Goal: Task Accomplishment & Management: Use online tool/utility

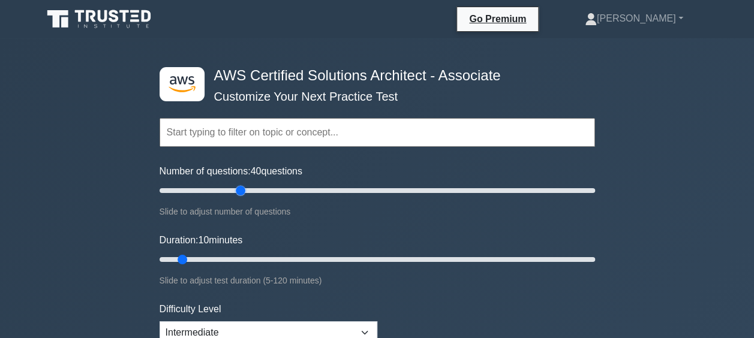
drag, startPoint x: 176, startPoint y: 191, endPoint x: 243, endPoint y: 191, distance: 66.6
type input "40"
click at [243, 191] on input "Number of questions: 40 questions" at bounding box center [377, 191] width 435 height 14
drag, startPoint x: 180, startPoint y: 257, endPoint x: 247, endPoint y: 250, distance: 67.6
type input "30"
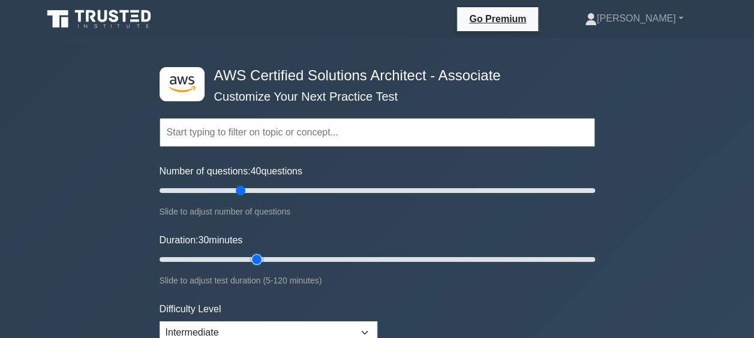
click at [247, 253] on input "Duration: 30 minutes" at bounding box center [377, 260] width 435 height 14
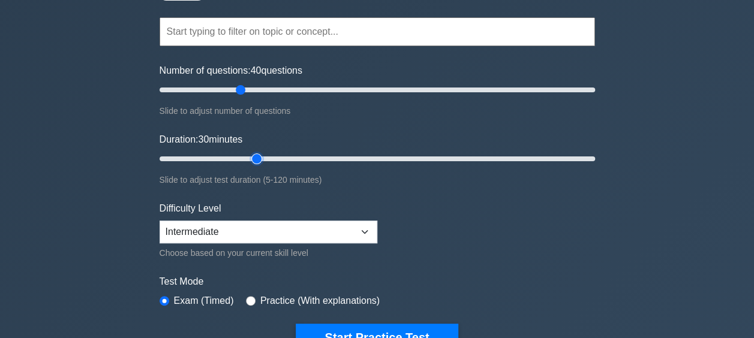
scroll to position [120, 0]
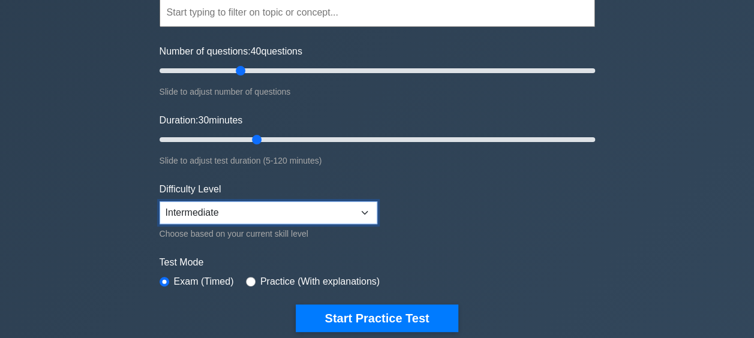
click at [227, 213] on select "Beginner Intermediate Expert" at bounding box center [269, 213] width 218 height 23
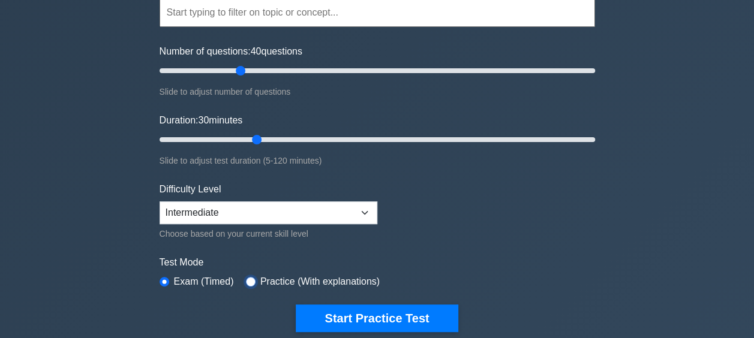
click at [248, 278] on input "radio" at bounding box center [251, 282] width 10 height 10
radio input "true"
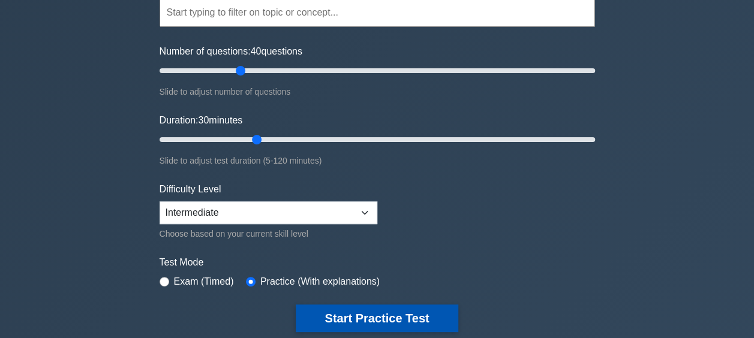
click at [347, 317] on button "Start Practice Test" at bounding box center [377, 319] width 162 height 28
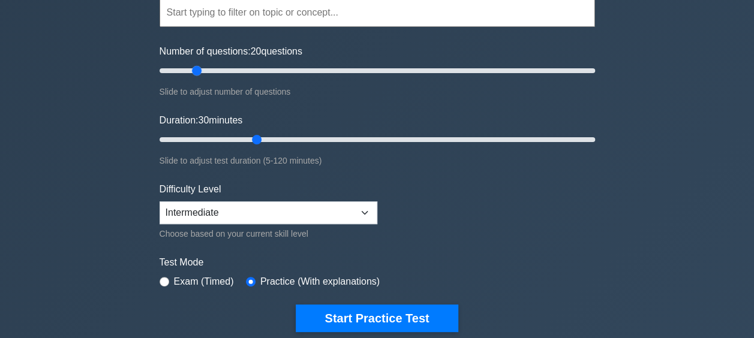
drag, startPoint x: 239, startPoint y: 69, endPoint x: 200, endPoint y: 67, distance: 38.5
type input "20"
click at [200, 67] on input "Number of questions: 20 questions" at bounding box center [377, 71] width 435 height 14
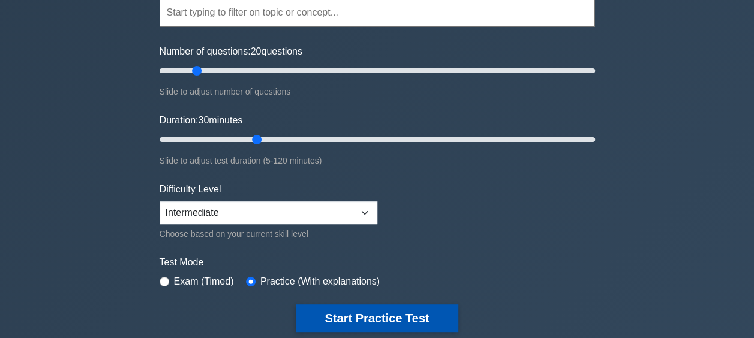
click at [368, 320] on button "Start Practice Test" at bounding box center [377, 319] width 162 height 28
